Goal: Transaction & Acquisition: Purchase product/service

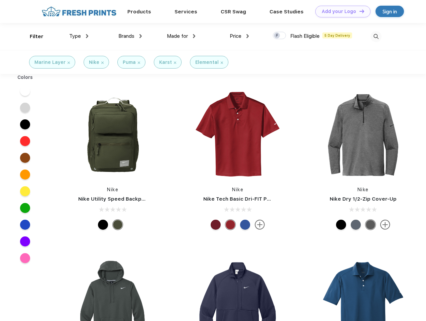
scroll to position [0, 0]
click at [340, 11] on link "Add your Logo Design Tool" at bounding box center [342, 12] width 55 height 12
click at [0, 0] on div "Design Tool" at bounding box center [0, 0] width 0 height 0
click at [359, 11] on link "Add your Logo Design Tool" at bounding box center [342, 12] width 55 height 12
click at [32, 36] on div "Filter" at bounding box center [37, 37] width 14 height 8
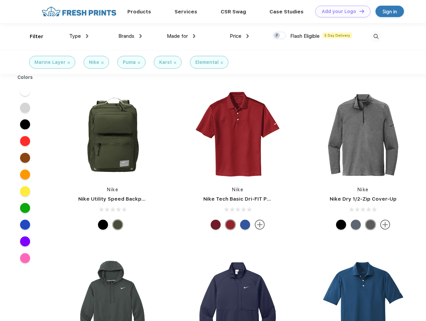
click at [79, 36] on span "Type" at bounding box center [75, 36] width 12 height 6
click at [130, 36] on span "Brands" at bounding box center [126, 36] width 16 height 6
click at [181, 36] on span "Made for" at bounding box center [177, 36] width 21 height 6
click at [239, 36] on span "Price" at bounding box center [236, 36] width 12 height 6
click at [280, 36] on div at bounding box center [279, 35] width 13 height 7
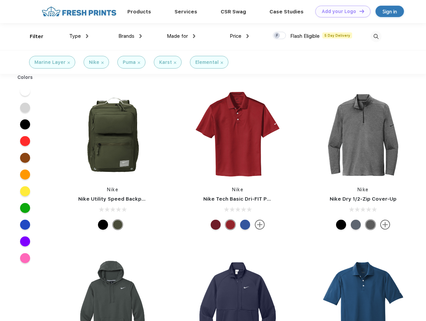
click at [277, 36] on input "checkbox" at bounding box center [275, 33] width 4 height 4
click at [376, 36] on img at bounding box center [376, 36] width 11 height 11
